Goal: Task Accomplishment & Management: Manage account settings

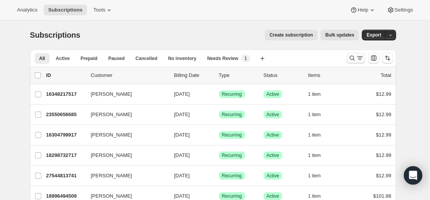
click at [354, 59] on icon "Search and filter results" at bounding box center [352, 58] width 8 height 8
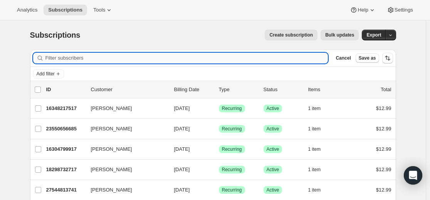
click at [245, 56] on input "Filter subscribers" at bounding box center [186, 58] width 283 height 11
paste input "[EMAIL_ADDRESS][DOMAIN_NAME]"
type input "[EMAIL_ADDRESS][DOMAIN_NAME]"
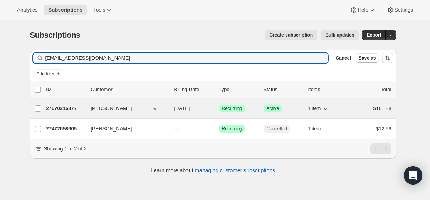
click at [69, 109] on p "27670216877" at bounding box center [65, 109] width 39 height 8
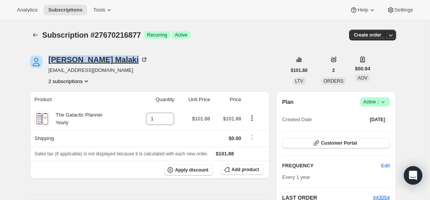
drag, startPoint x: 51, startPoint y: 54, endPoint x: 98, endPoint y: 62, distance: 48.0
copy div "[PERSON_NAME]"
click at [34, 34] on icon "Subscriptions" at bounding box center [36, 35] width 8 height 8
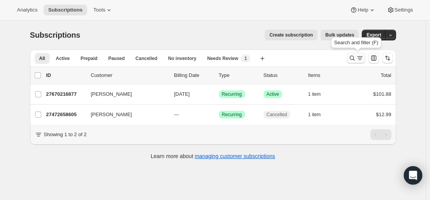
click at [362, 61] on icon "Search and filter results" at bounding box center [360, 58] width 8 height 8
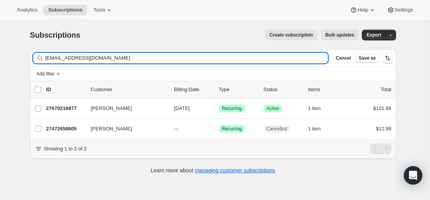
click at [203, 56] on input "[EMAIL_ADDRESS][DOMAIN_NAME]" at bounding box center [186, 58] width 283 height 11
type input "[EMAIL_ADDRESS][DOMAIN_NAME]"
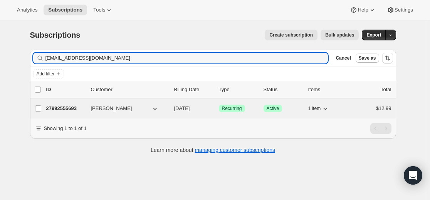
click at [71, 110] on p "27992555693" at bounding box center [65, 109] width 39 height 8
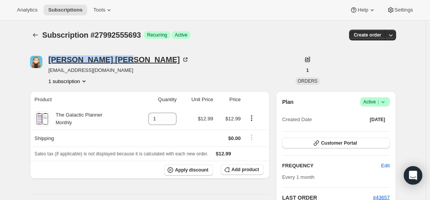
drag, startPoint x: 50, startPoint y: 51, endPoint x: 91, endPoint y: 59, distance: 41.3
copy div "[PERSON_NAME]"
